Goal: Information Seeking & Learning: Learn about a topic

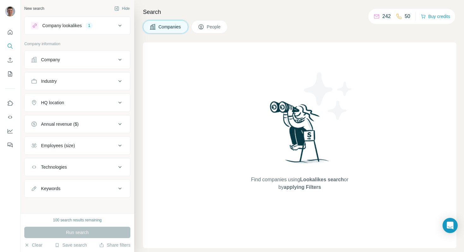
click at [71, 27] on div "Company lookalikes" at bounding box center [61, 25] width 39 height 6
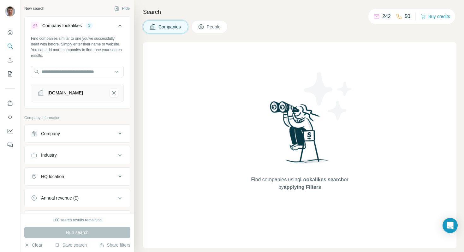
click at [68, 45] on div "Find companies similar to one you've successfully dealt with before. Simply ent…" at bounding box center [77, 47] width 93 height 23
click at [72, 39] on div "Find companies similar to one you've successfully dealt with before. Simply ent…" at bounding box center [77, 47] width 93 height 23
click at [181, 95] on div "Find companies using Lookalikes search or by applying Filters" at bounding box center [300, 145] width 314 height 206
click at [120, 26] on icon at bounding box center [120, 26] width 8 height 8
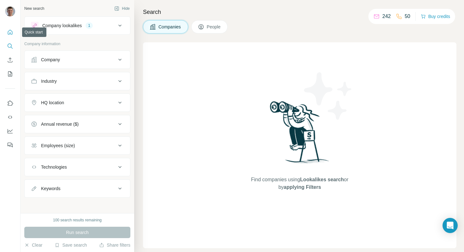
click at [11, 33] on icon "Quick start" at bounding box center [10, 32] width 6 height 6
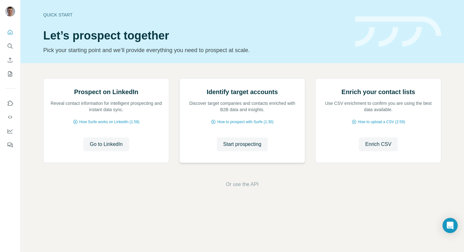
click at [240, 96] on h2 "Identify target accounts" at bounding box center [242, 91] width 71 height 9
click at [109, 96] on h2 "Prospect on LinkedIn" at bounding box center [106, 91] width 64 height 9
click at [101, 125] on span "How Surfe works on LinkedIn (1:58)" at bounding box center [109, 122] width 60 height 6
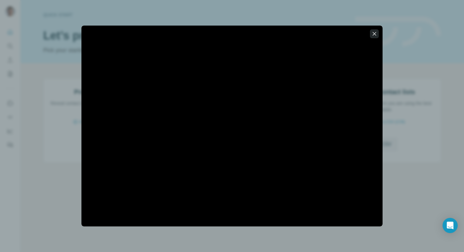
click at [375, 32] on icon "button" at bounding box center [374, 34] width 6 height 6
